Goal: Complete application form

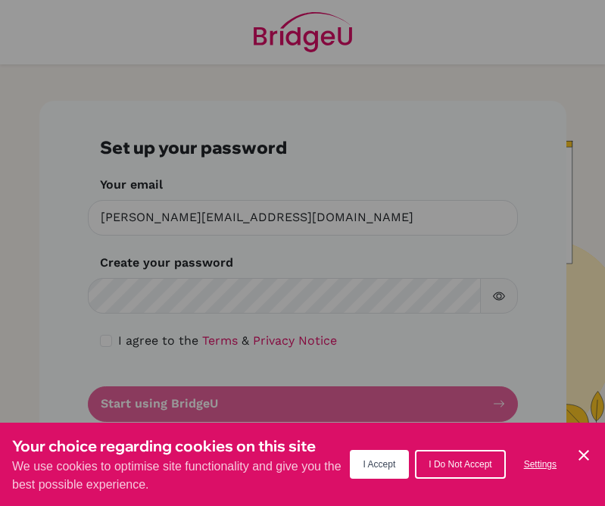
click at [468, 462] on span "I Do Not Accept" at bounding box center [459, 464] width 63 height 11
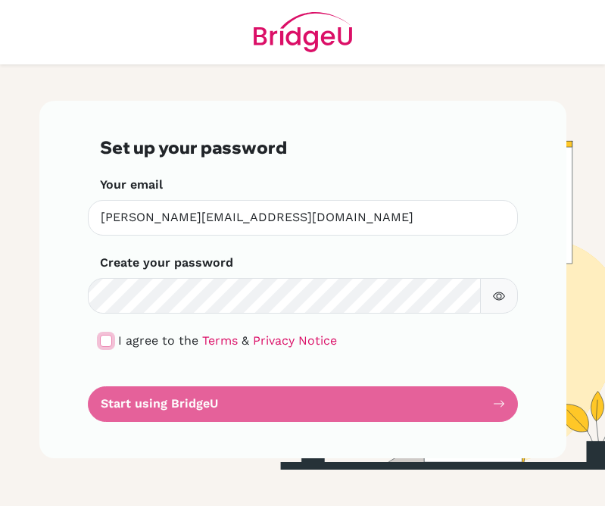
click at [107, 342] on input "checkbox" at bounding box center [106, 341] width 12 height 12
checkbox input "true"
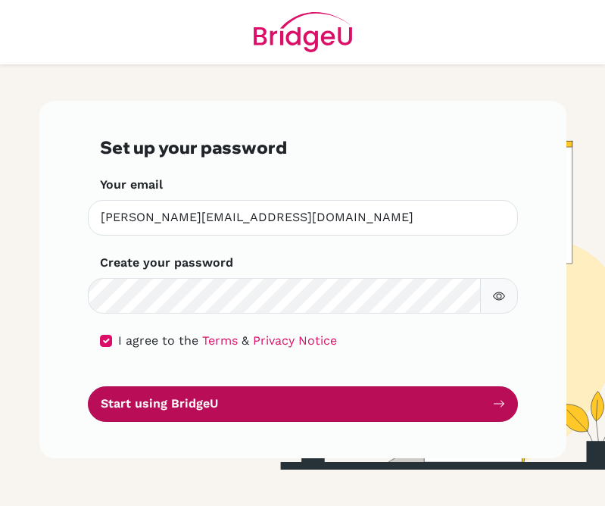
click at [185, 409] on button "Start using BridgeU" at bounding box center [303, 404] width 430 height 36
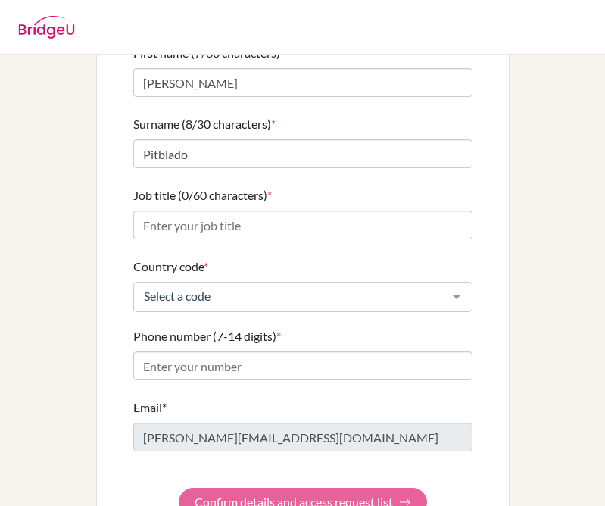
scroll to position [144, 0]
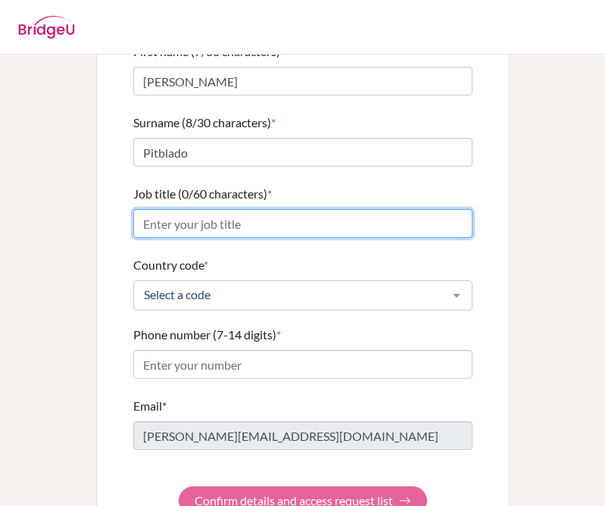
click at [183, 213] on input "Job title (0/60 characters) *" at bounding box center [302, 223] width 339 height 29
type input "Teacher"
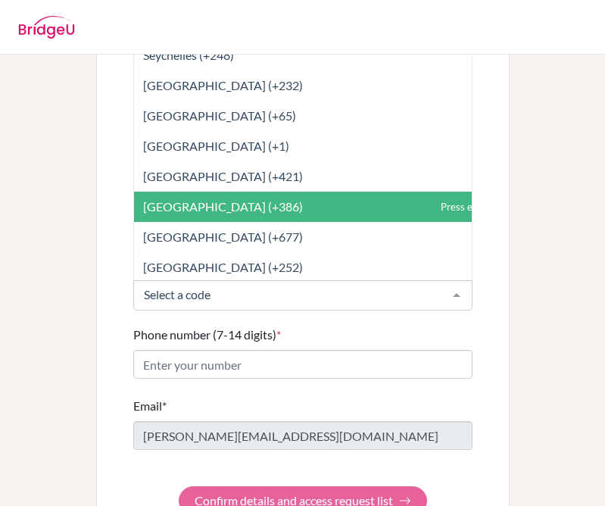
scroll to position [5863, 0]
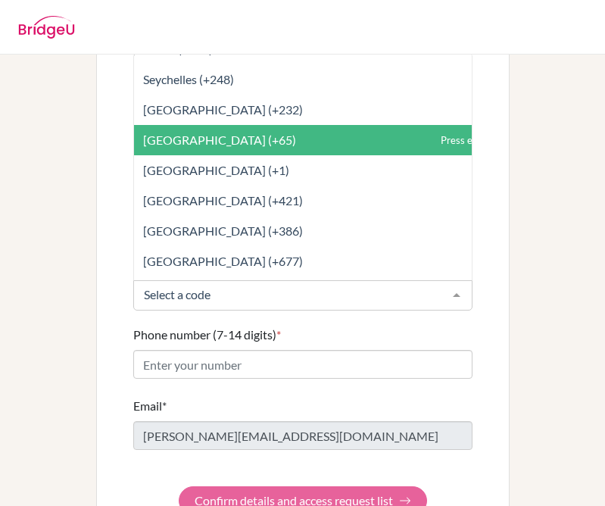
click at [179, 132] on span "[GEOGRAPHIC_DATA] (+65)" at bounding box center [219, 139] width 153 height 14
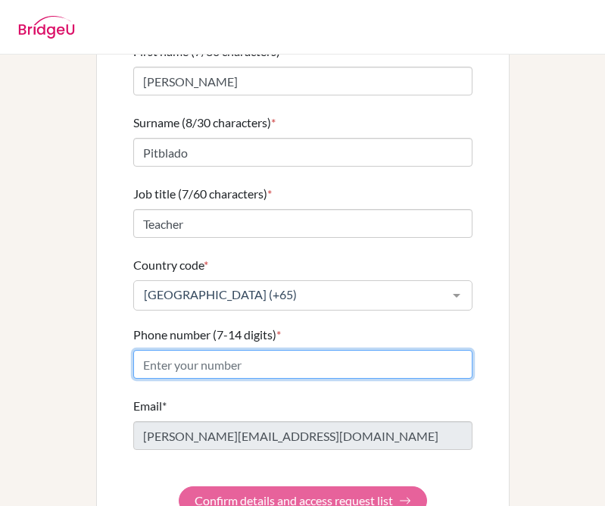
click at [180, 356] on input "Phone number (7-14 digits) *" at bounding box center [302, 364] width 339 height 29
type input "89490329"
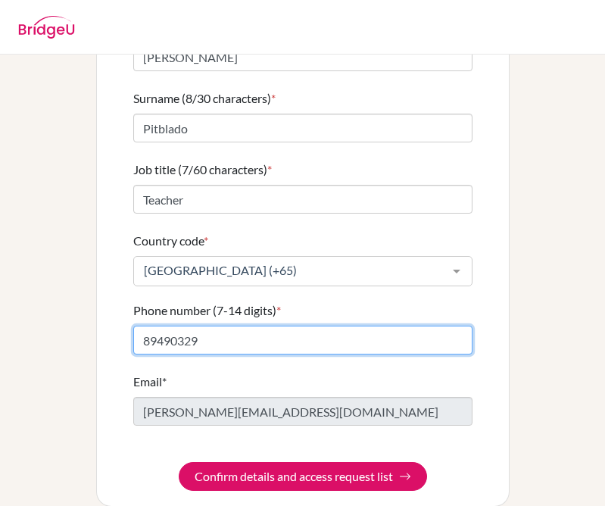
scroll to position [171, 0]
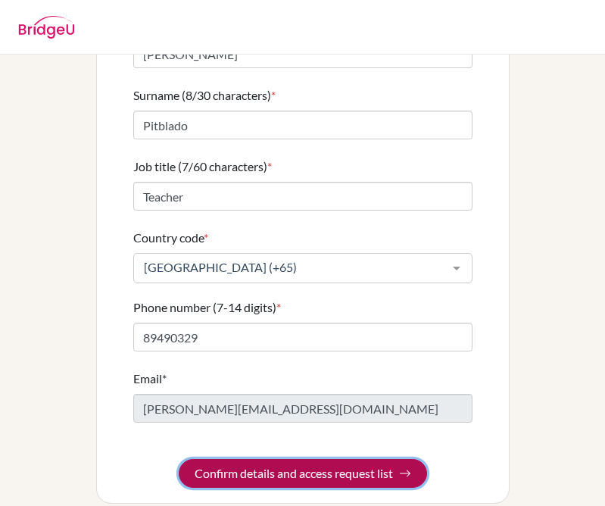
click at [303, 459] on button "Confirm details and access request list" at bounding box center [303, 473] width 248 height 29
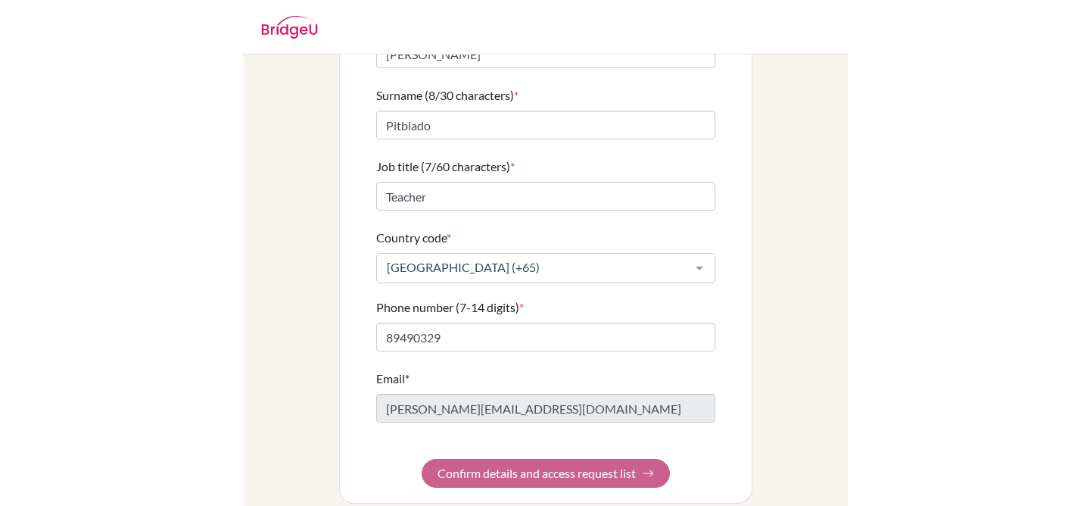
scroll to position [0, 0]
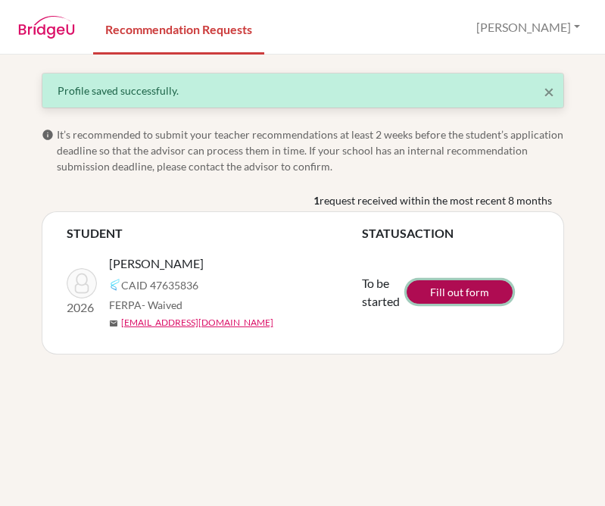
click at [442, 289] on link "Fill out form" at bounding box center [459, 291] width 106 height 23
